Goal: Find contact information: Find contact information

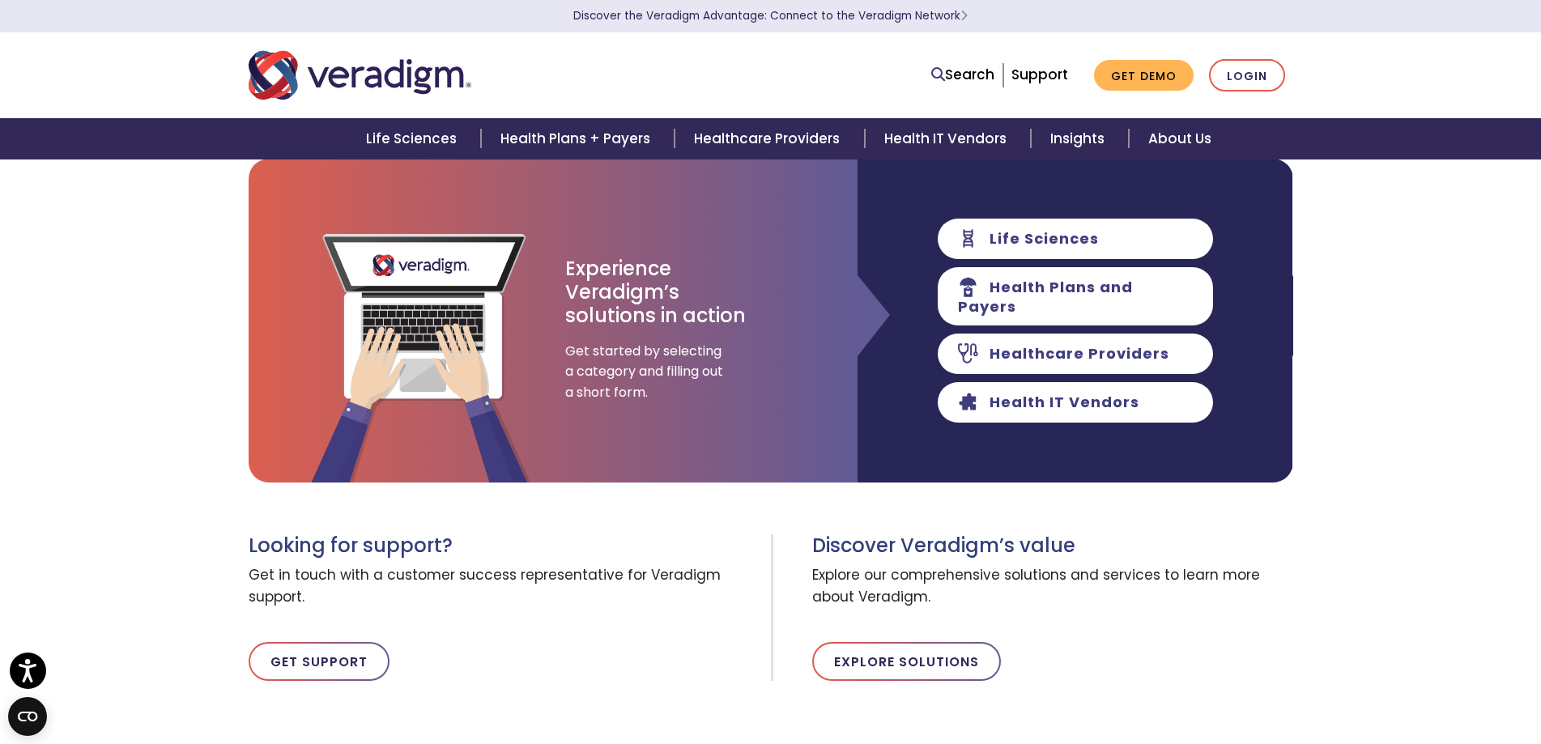
scroll to position [162, 0]
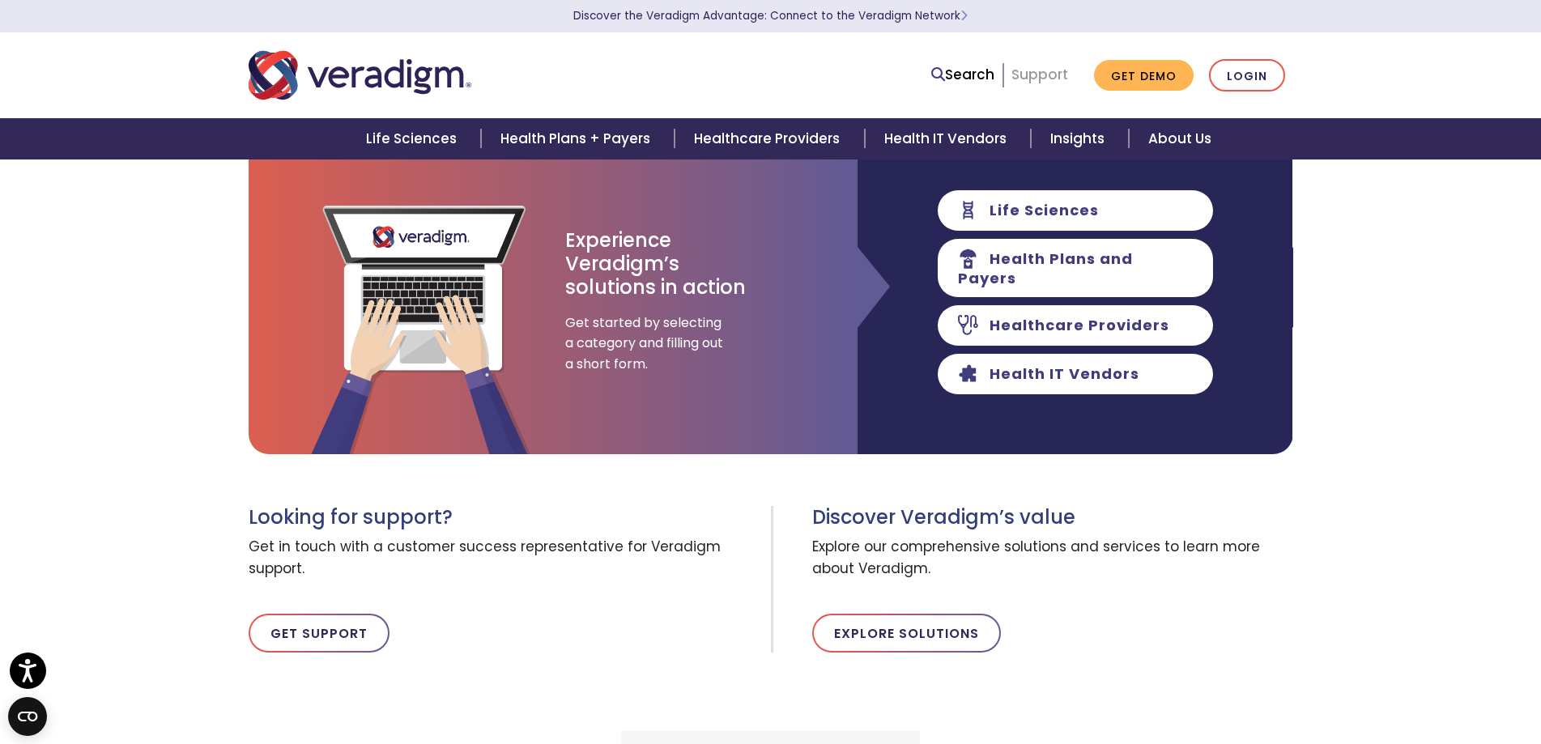
click at [1036, 71] on link "Support" at bounding box center [1039, 74] width 57 height 19
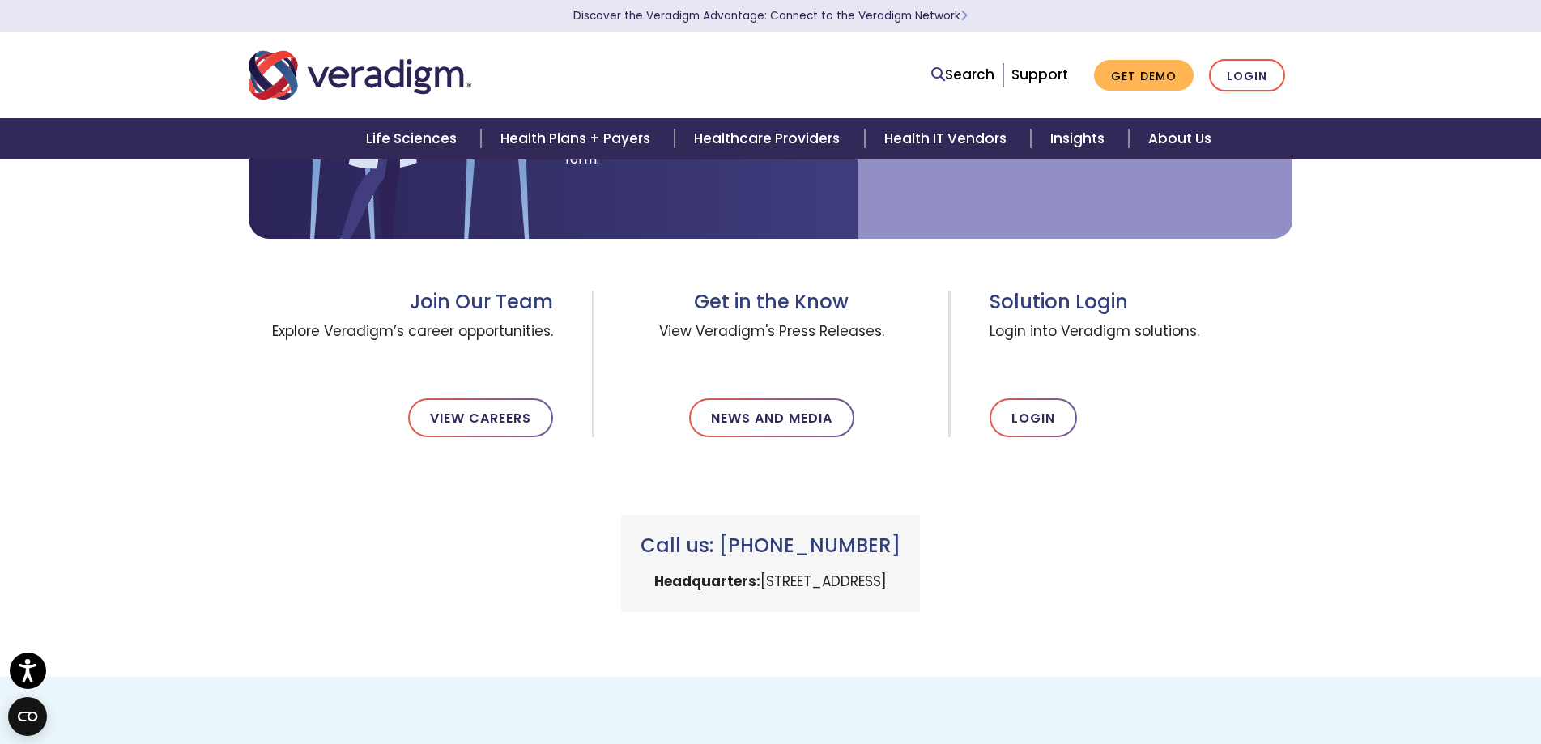
scroll to position [405, 0]
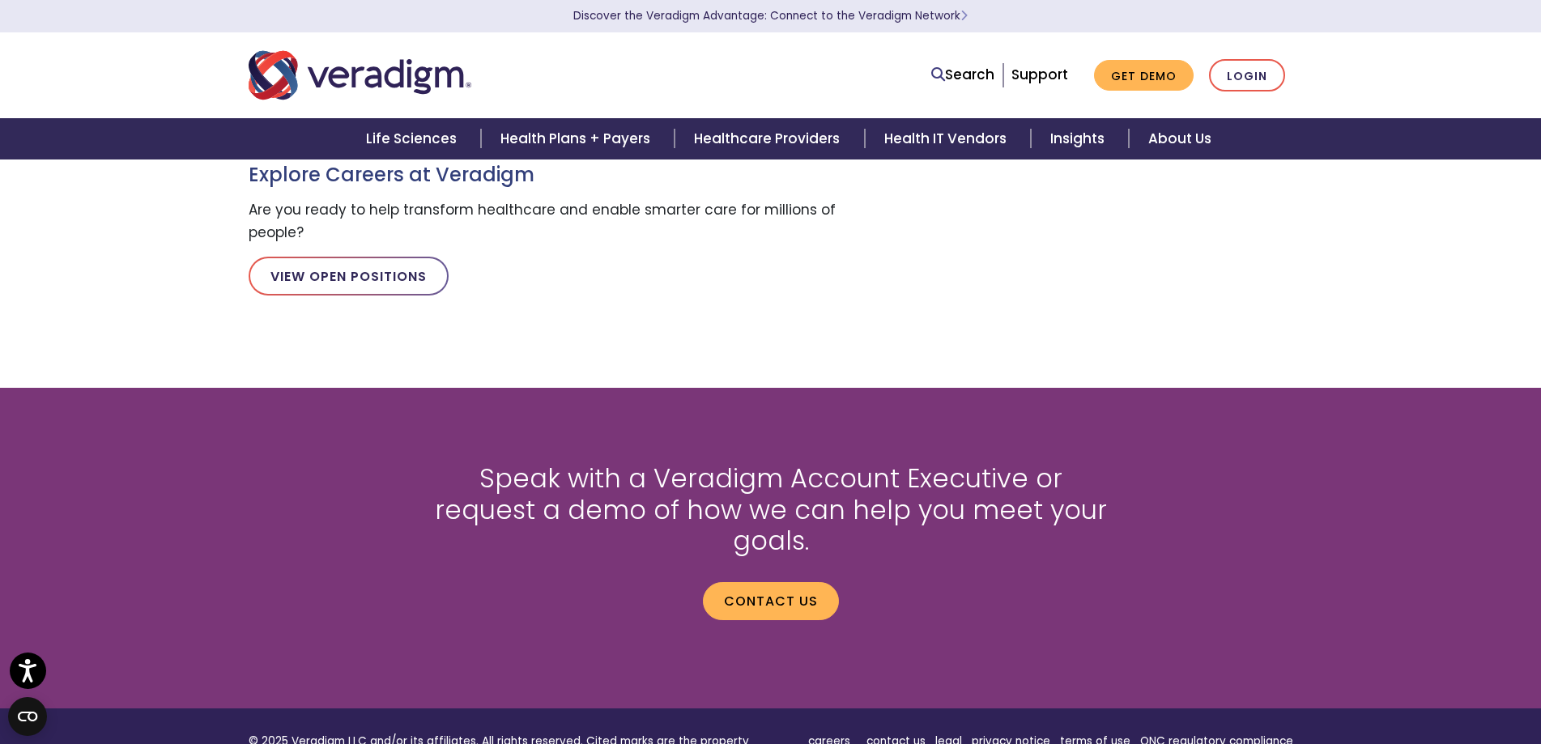
scroll to position [1539, 0]
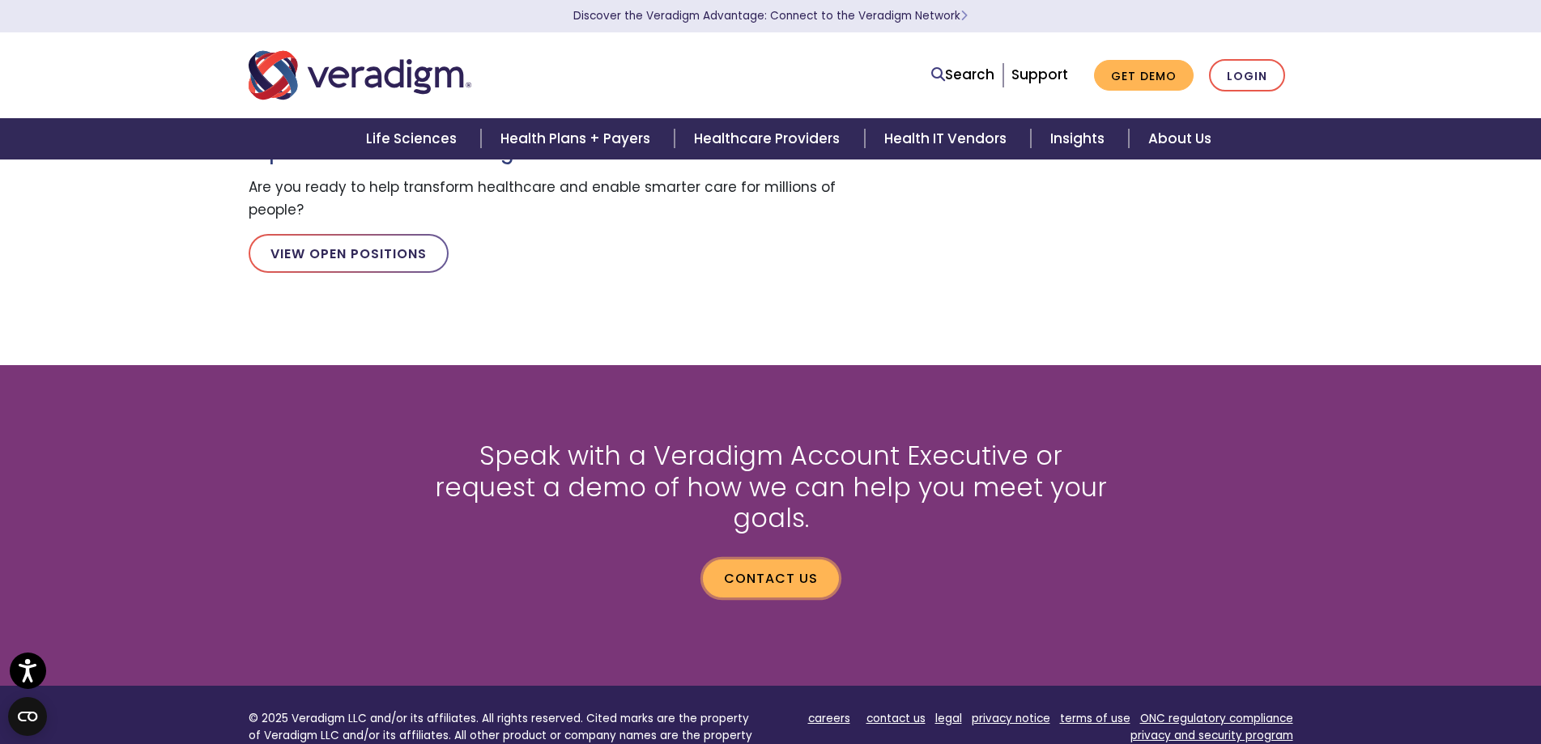
click at [815, 560] on link "Contact us" at bounding box center [771, 578] width 136 height 37
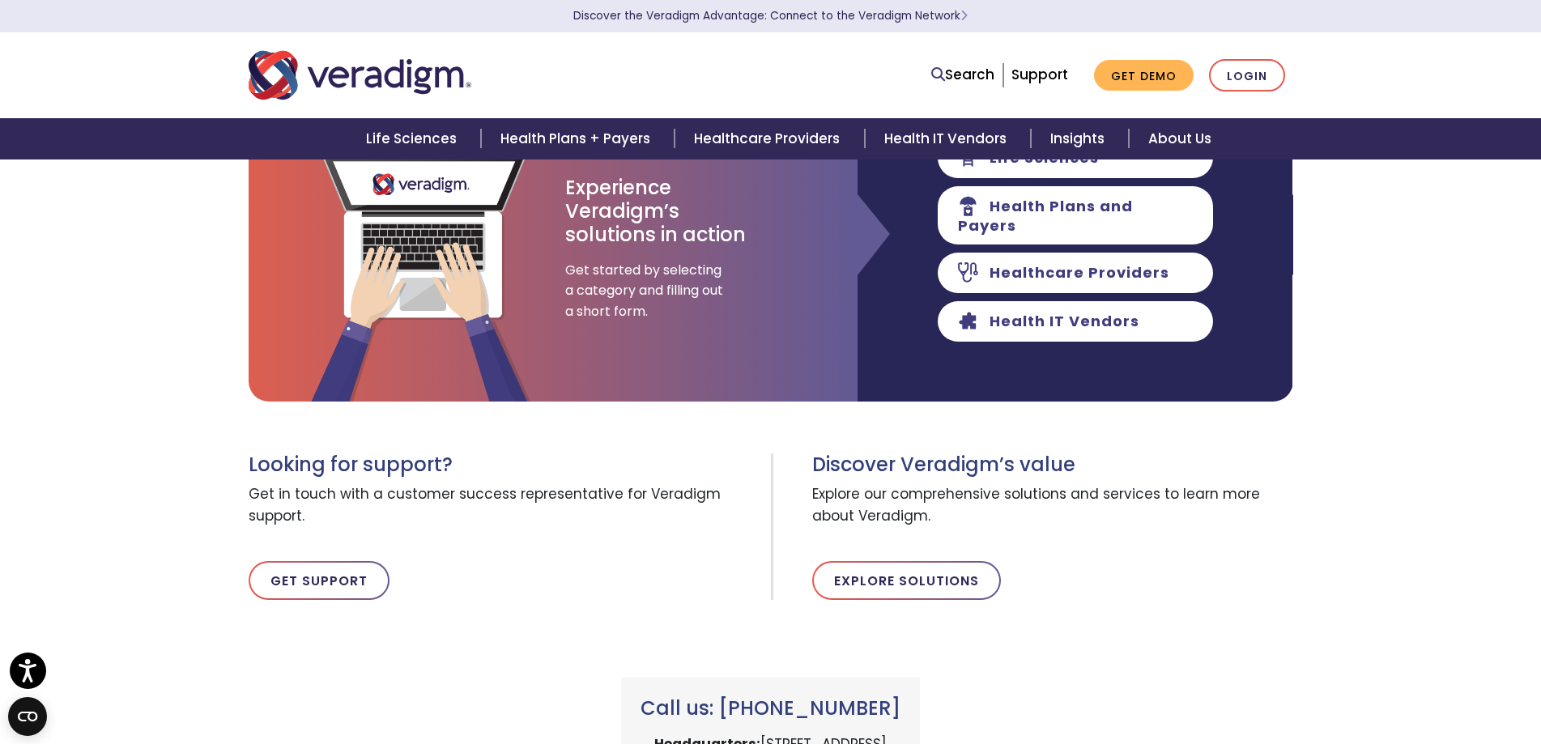
scroll to position [243, 0]
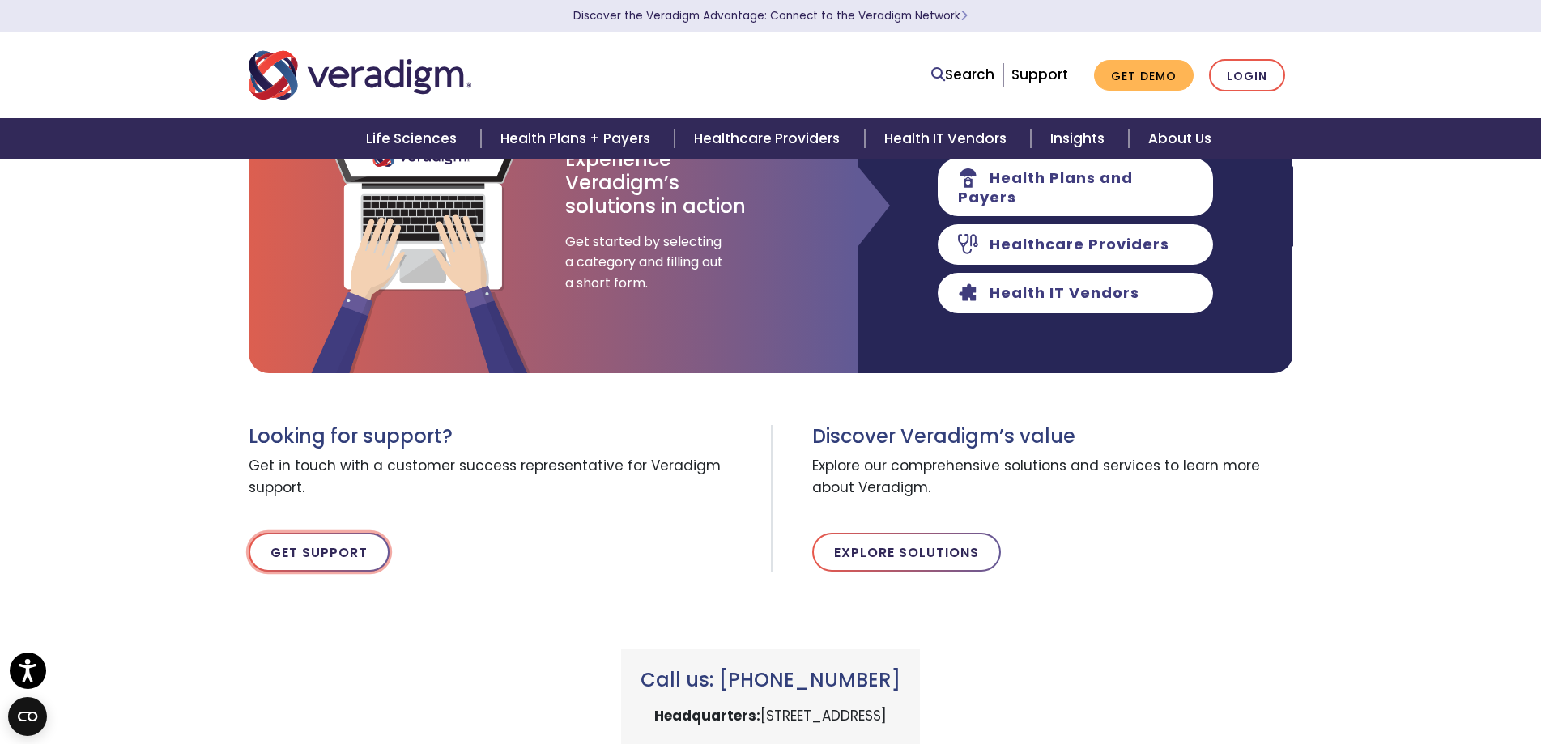
click at [315, 549] on link "Get Support" at bounding box center [319, 552] width 141 height 39
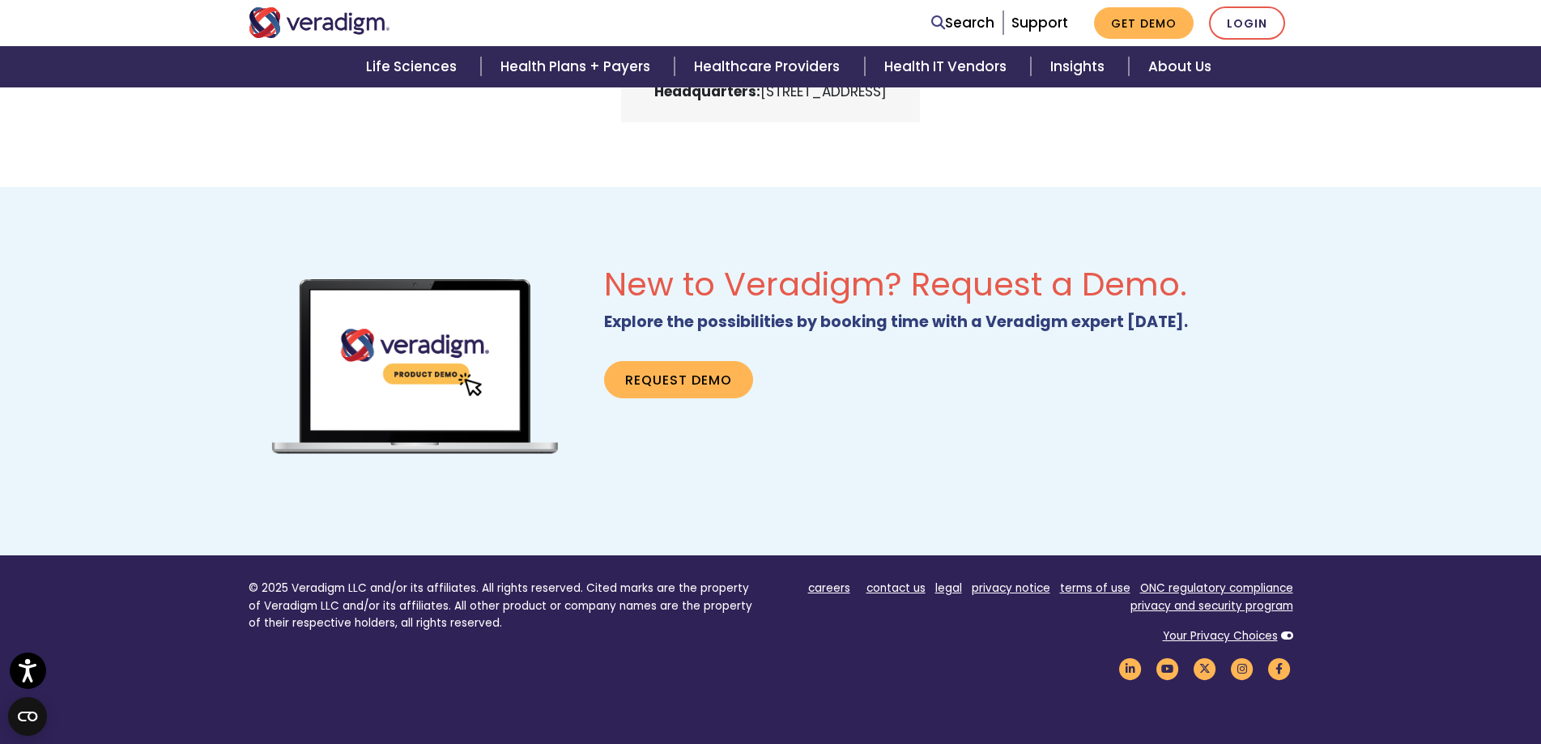
scroll to position [891, 0]
